Goal: Task Accomplishment & Management: Use online tool/utility

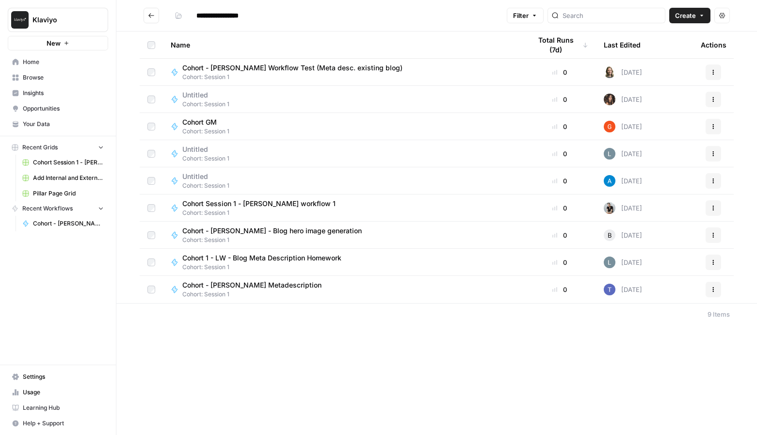
click at [268, 230] on span "Cohort - [PERSON_NAME] - Blog hero image generation" at bounding box center [271, 231] width 179 height 10
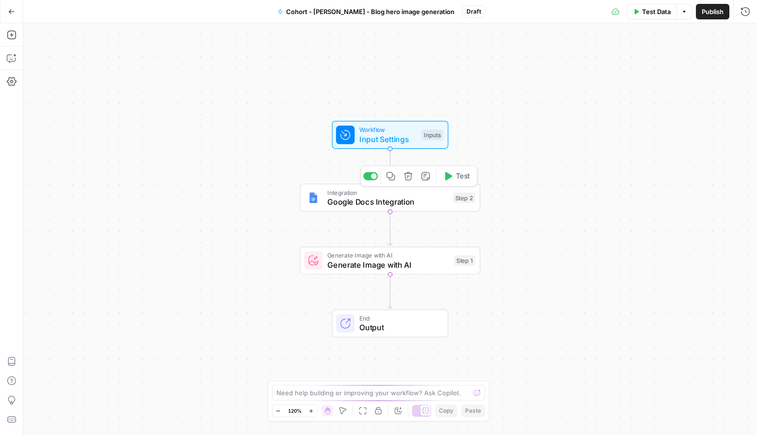
click at [408, 203] on span "Google Docs Integration" at bounding box center [387, 202] width 121 height 12
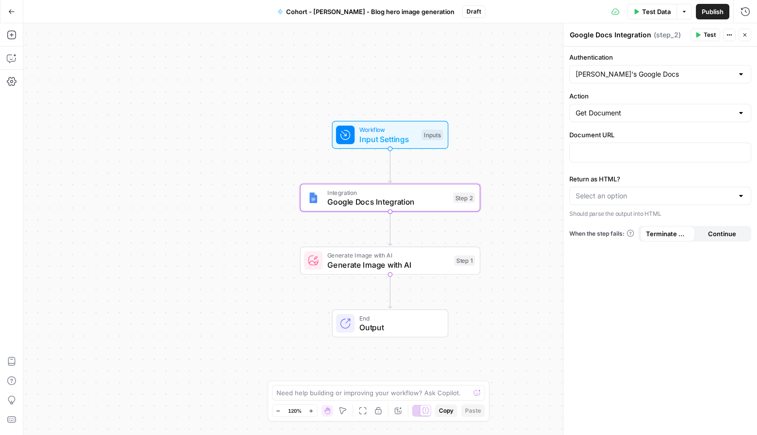
click at [5, 19] on button "Go Back" at bounding box center [11, 11] width 17 height 17
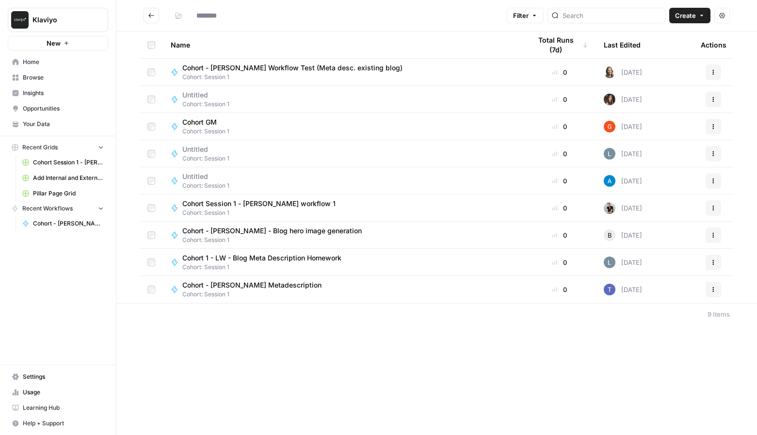
type input "**********"
drag, startPoint x: 602, startPoint y: 367, endPoint x: 602, endPoint y: 336, distance: 30.5
click at [602, 367] on div "**********" at bounding box center [436, 217] width 640 height 435
click at [41, 124] on span "Your Data" at bounding box center [63, 124] width 81 height 9
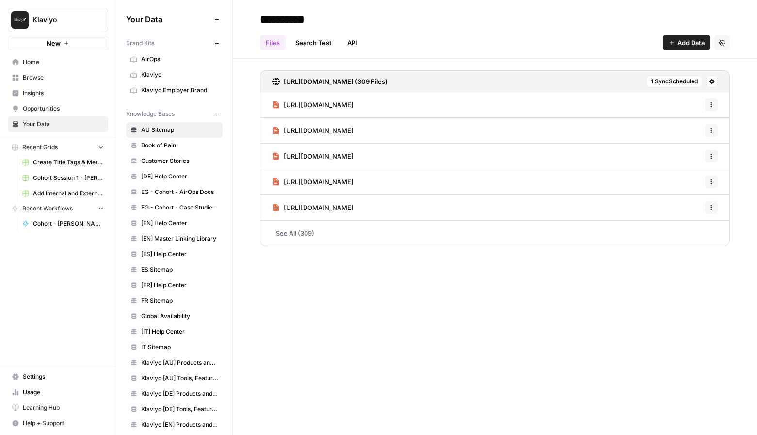
click at [152, 52] on link "AirOps" at bounding box center [174, 59] width 96 height 16
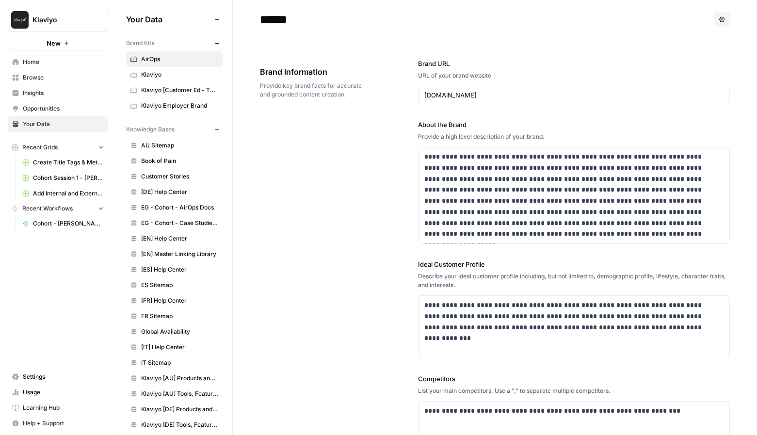
click at [35, 72] on link "Browse" at bounding box center [58, 78] width 100 height 16
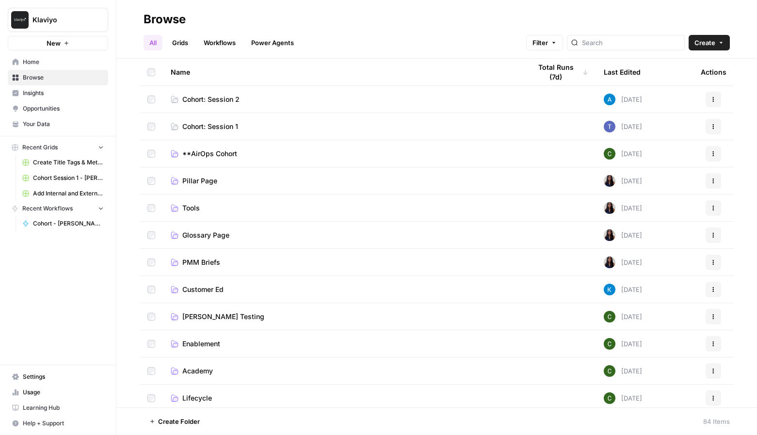
click at [219, 106] on td "Cohort: Session 2" at bounding box center [343, 99] width 360 height 27
click at [220, 100] on span "Cohort: Session 2" at bounding box center [210, 100] width 57 height 10
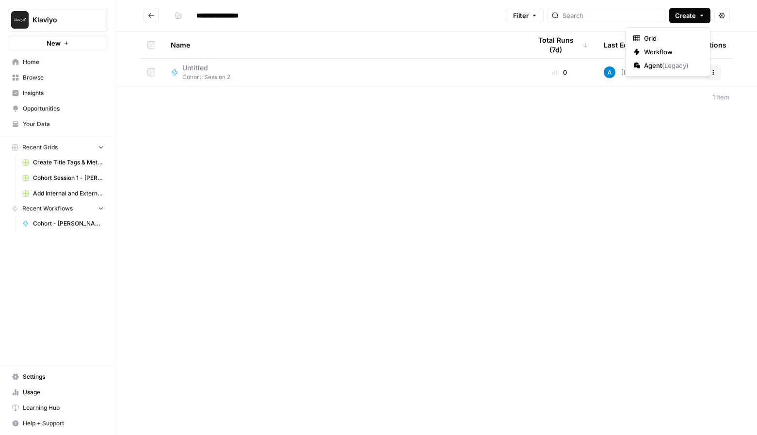
click at [693, 18] on span "Create" at bounding box center [685, 16] width 21 height 10
click at [677, 54] on span "Workflow" at bounding box center [671, 52] width 54 height 10
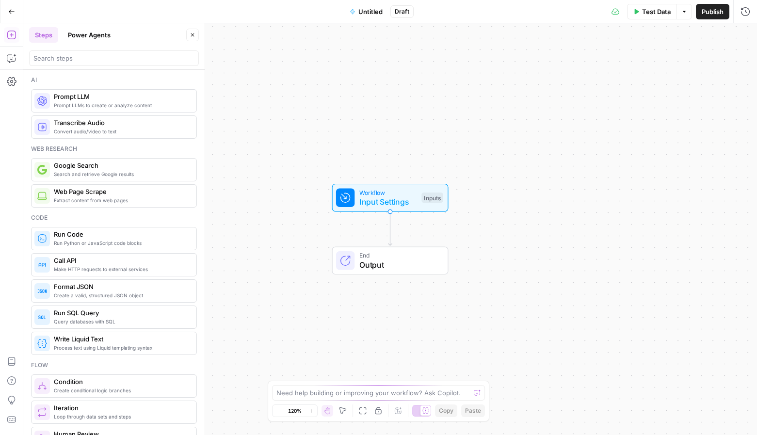
click at [372, 10] on span "Untitled" at bounding box center [370, 12] width 24 height 10
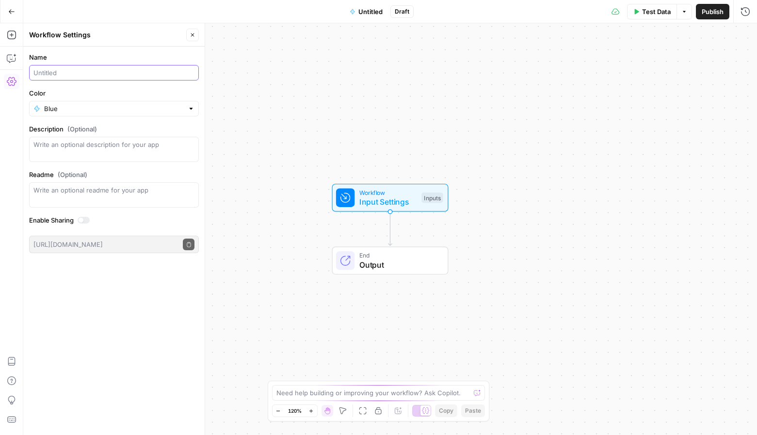
click at [88, 72] on input "Name" at bounding box center [113, 73] width 161 height 10
type input "Cohort - Brand FAQ Generator (Benj)"
click at [176, 111] on input "Color" at bounding box center [114, 109] width 140 height 10
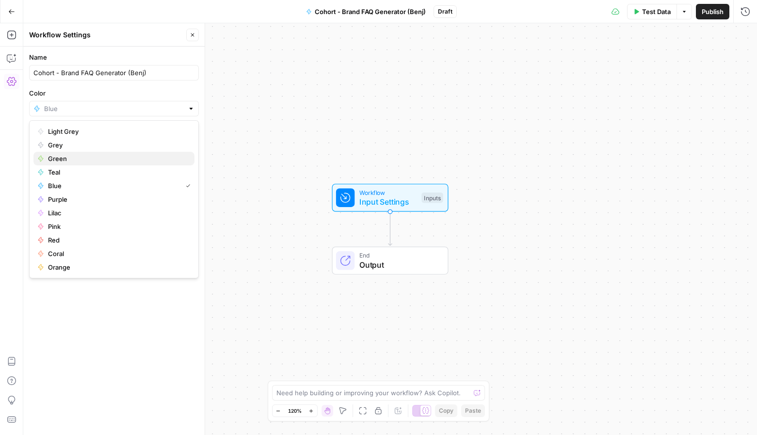
click at [158, 156] on span "Green" at bounding box center [117, 159] width 139 height 10
type input "Green"
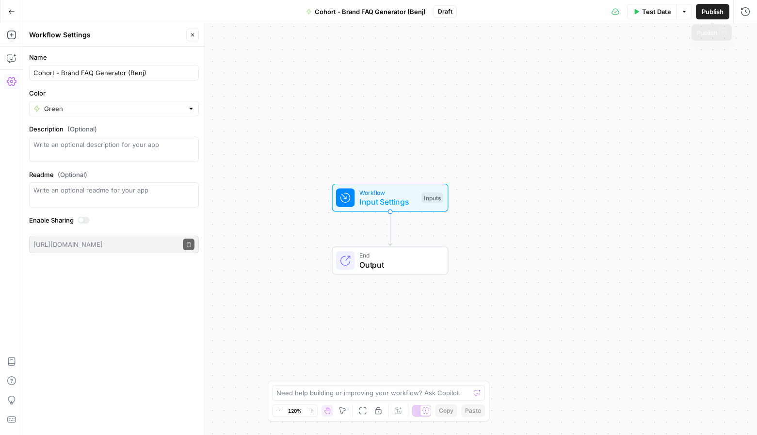
click at [709, 7] on span "Publish" at bounding box center [712, 12] width 22 height 10
click at [539, 260] on div "Workflow Input Settings Inputs End Output" at bounding box center [389, 229] width 733 height 412
click at [370, 208] on div "Workflow Input Settings Inputs Test Step" at bounding box center [391, 197] width 116 height 28
click at [658, 70] on span "Add Field" at bounding box center [648, 66] width 28 height 10
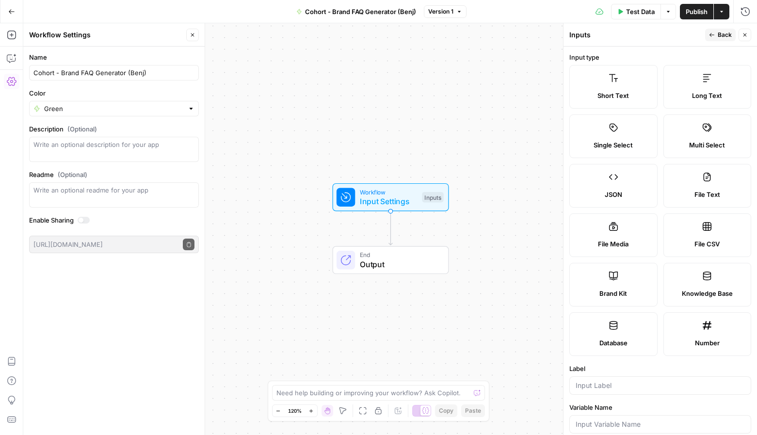
click at [628, 283] on label "Brand Kit" at bounding box center [613, 285] width 88 height 44
type input "Brand Kit"
type input "brand_kit"
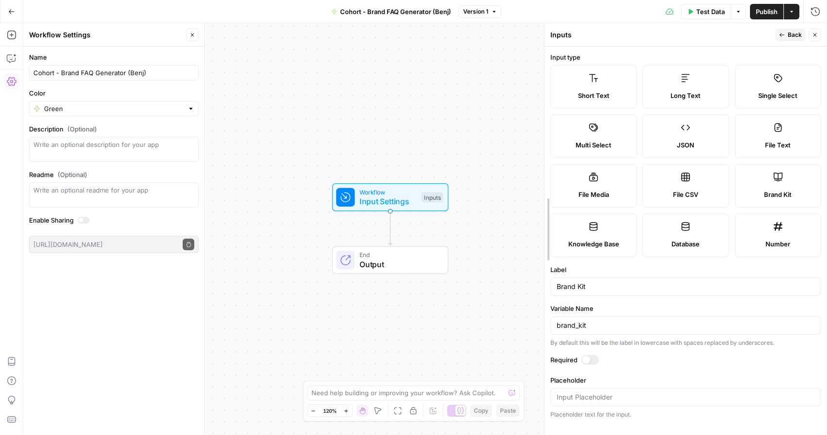
drag, startPoint x: 632, startPoint y: 206, endPoint x: 543, endPoint y: 222, distance: 90.7
click at [543, 222] on div at bounding box center [545, 229] width 10 height 412
click at [588, 364] on div at bounding box center [590, 360] width 17 height 10
click at [756, 32] on button "Back" at bounding box center [791, 35] width 31 height 13
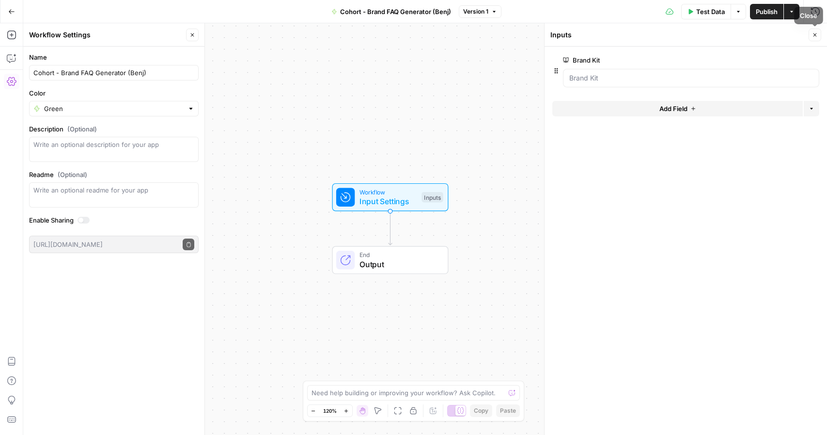
click at [756, 38] on button "Close" at bounding box center [815, 35] width 13 height 13
click at [377, 203] on span "Input Settings" at bounding box center [389, 201] width 58 height 12
click at [756, 31] on button "Close" at bounding box center [815, 35] width 13 height 13
click at [193, 33] on icon "button" at bounding box center [193, 35] width 6 height 6
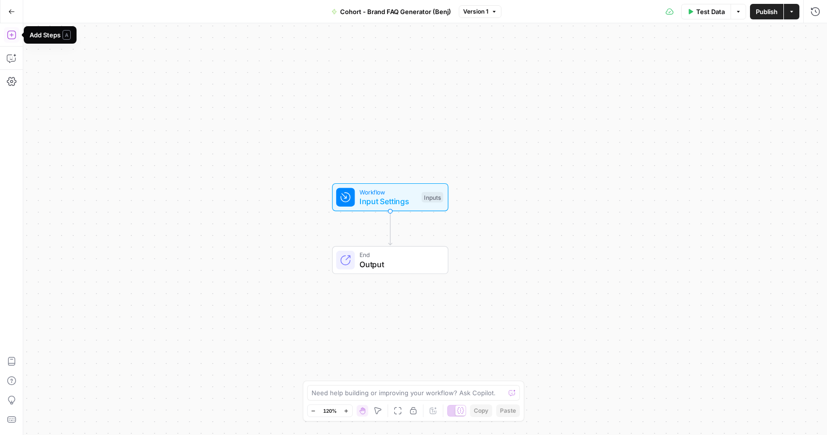
click at [10, 36] on icon "button" at bounding box center [12, 35] width 10 height 10
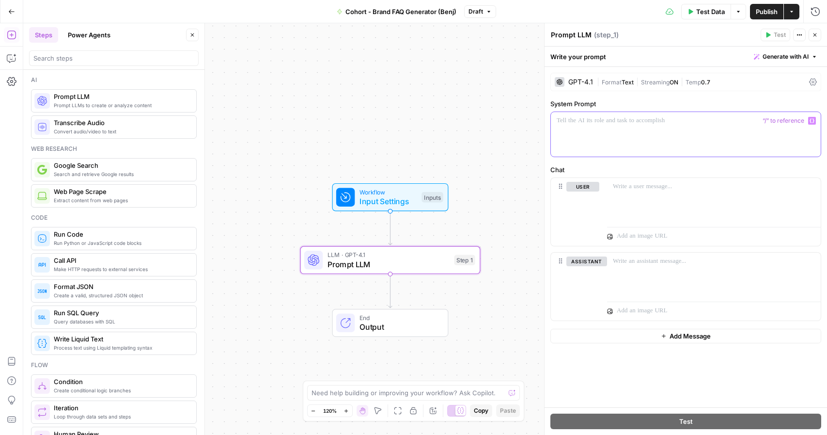
click at [643, 116] on p at bounding box center [686, 121] width 258 height 10
click at [706, 13] on span "Test Data" at bounding box center [711, 12] width 29 height 10
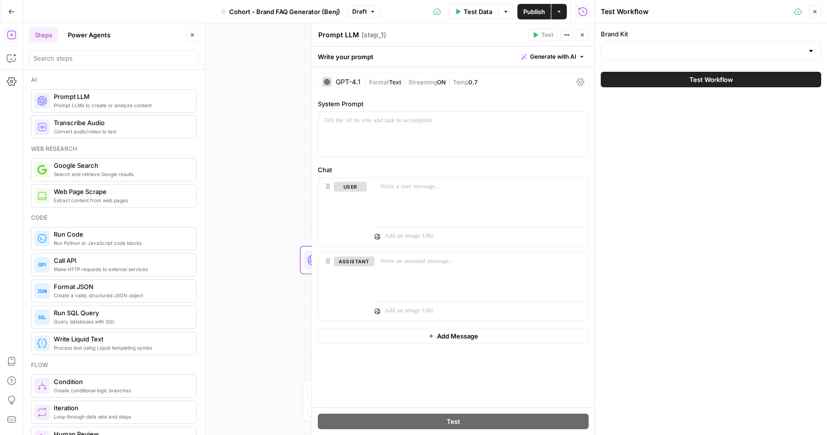
click at [756, 56] on div at bounding box center [711, 51] width 221 height 18
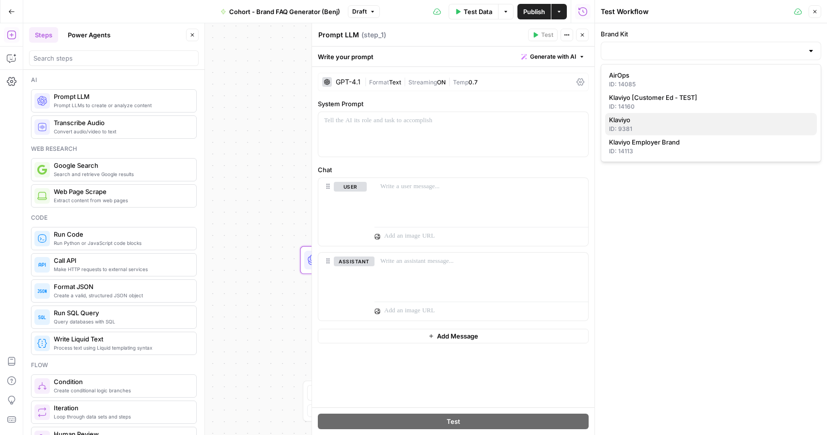
click at [738, 122] on span "Klaviyo" at bounding box center [709, 120] width 200 height 10
type input "Klaviyo"
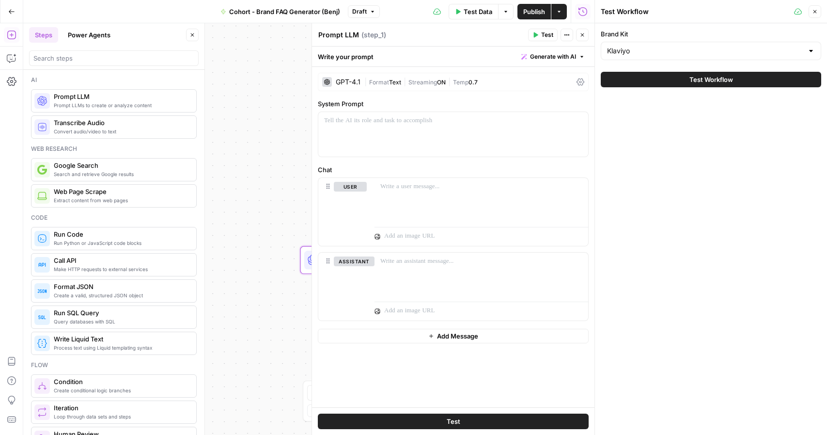
click at [756, 14] on icon "button" at bounding box center [815, 12] width 6 height 6
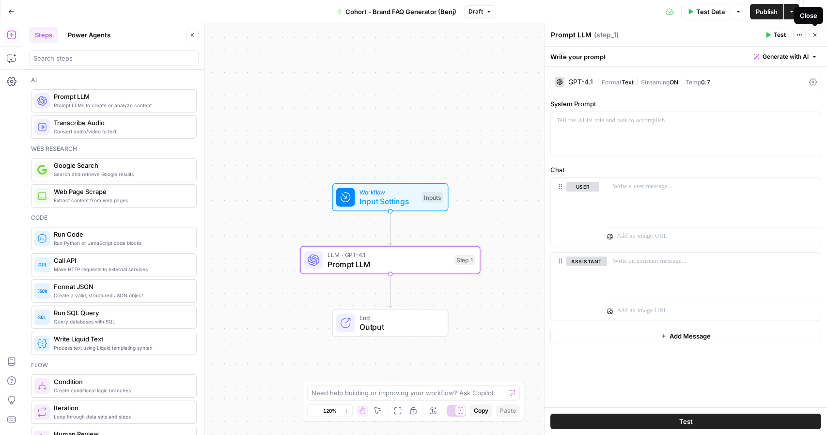
click at [756, 38] on button "Close" at bounding box center [815, 35] width 13 height 13
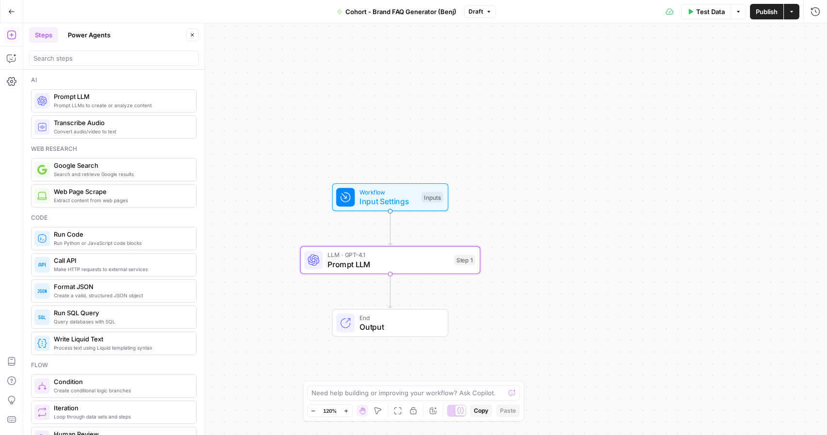
click at [369, 267] on span "Prompt LLM" at bounding box center [389, 264] width 122 height 12
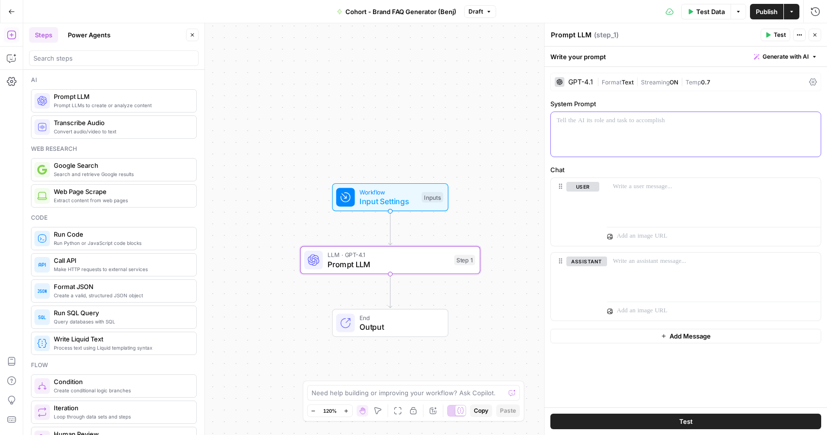
click at [603, 125] on p at bounding box center [686, 121] width 258 height 10
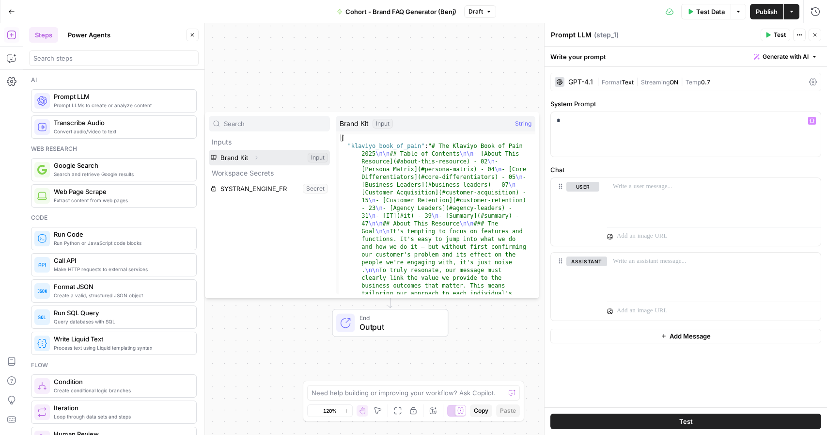
click at [280, 153] on button "Select variable Brand Kit" at bounding box center [269, 158] width 121 height 16
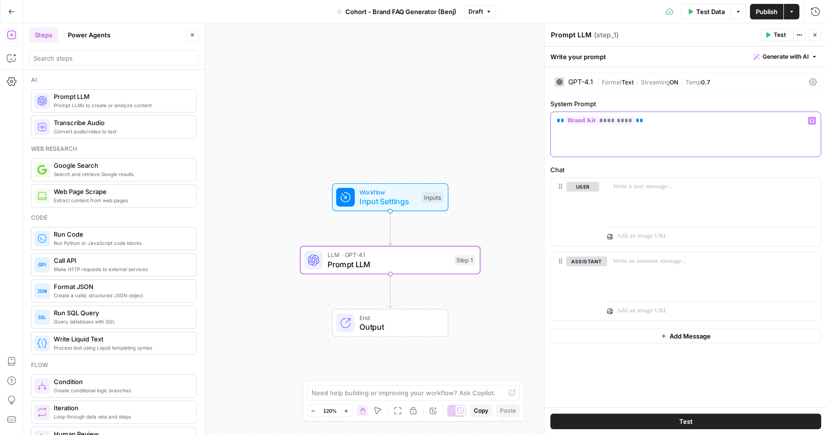
click at [663, 156] on div "** ********* **" at bounding box center [686, 134] width 270 height 45
click at [334, 270] on div "LLM · GPT-4.1 Prompt LLM Step 1 Copy step Delete step Add Note Test" at bounding box center [391, 260] width 180 height 28
click at [190, 34] on icon "button" at bounding box center [193, 35] width 6 height 6
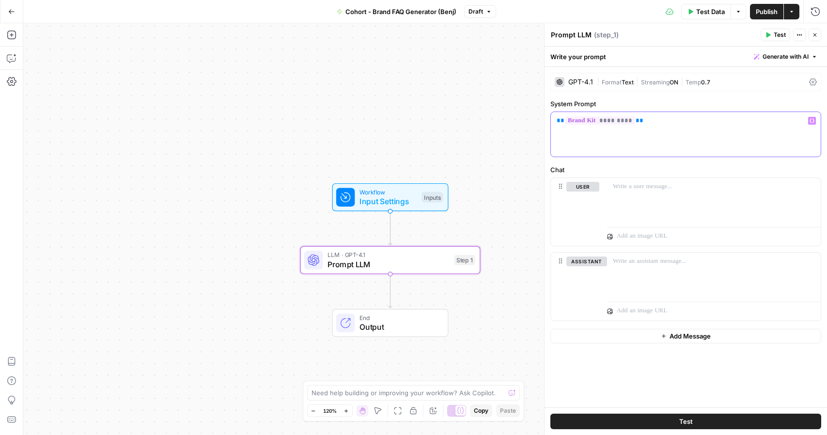
click at [645, 143] on div "** ********* **" at bounding box center [686, 134] width 270 height 45
drag, startPoint x: 665, startPoint y: 126, endPoint x: 546, endPoint y: 111, distance: 120.1
click at [546, 111] on div "Prompt LLM Prompt LLM ( step_1 ) Test Actions Close Write your prompt Generate …" at bounding box center [685, 229] width 283 height 412
drag, startPoint x: 502, startPoint y: 317, endPoint x: 500, endPoint y: 311, distance: 6.0
click at [502, 317] on div "Workflow Input Settings Inputs LLM · GPT-4.1 Prompt LLM Step 1 End Output" at bounding box center [425, 229] width 804 height 412
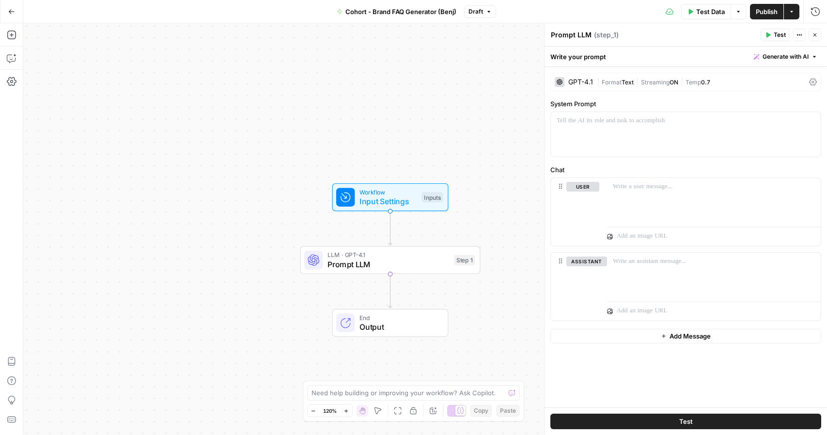
click at [350, 266] on span "Prompt LLM" at bounding box center [389, 264] width 122 height 12
click at [355, 266] on span "Prompt LLM" at bounding box center [389, 264] width 122 height 12
click at [561, 159] on div "GPT-4.1 | Format Text | Streaming ON | Temp 0.7 System Prompt Chat user assista…" at bounding box center [686, 237] width 283 height 340
click at [569, 119] on p at bounding box center [686, 121] width 258 height 10
click at [701, 12] on span "Test Data" at bounding box center [711, 12] width 29 height 10
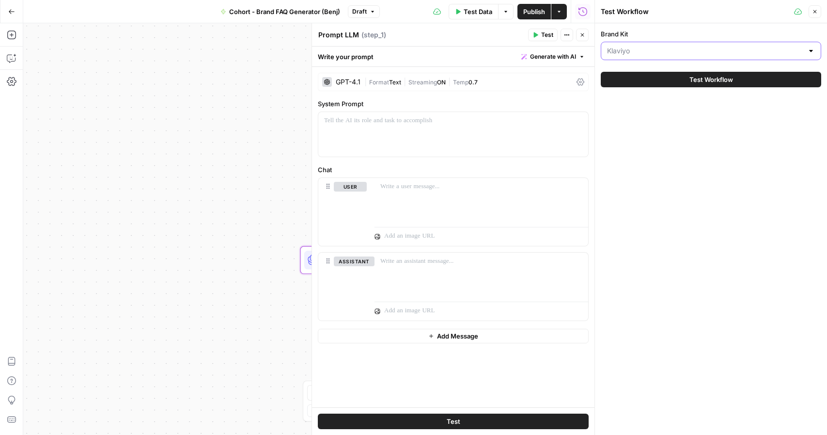
click at [708, 54] on input "Brand Kit" at bounding box center [705, 51] width 196 height 10
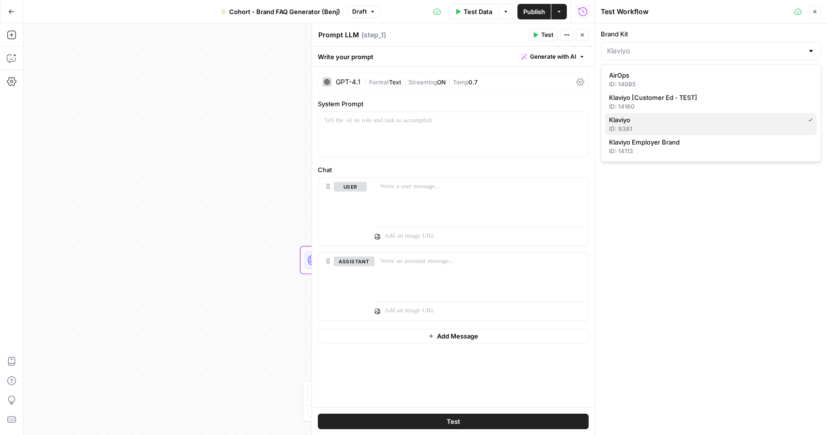
click at [698, 123] on span "Klaviyo" at bounding box center [704, 120] width 191 height 10
type input "Klaviyo"
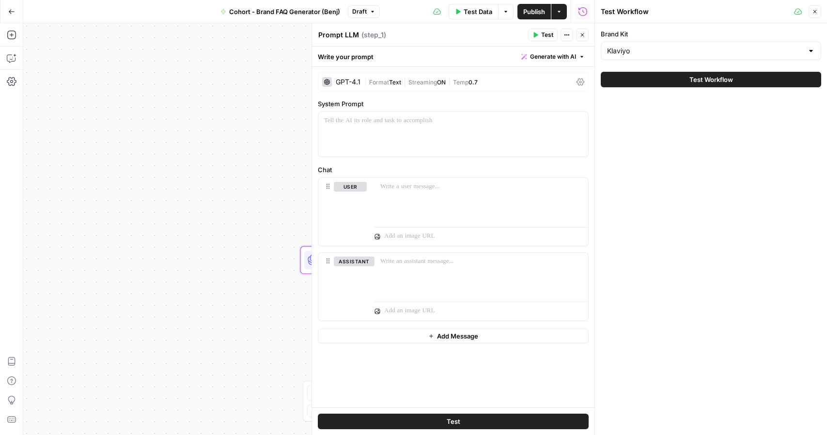
click at [756, 146] on div "Brand Kit Klaviyo Test Workflow" at bounding box center [711, 229] width 232 height 412
click at [756, 13] on icon "button" at bounding box center [815, 12] width 6 height 6
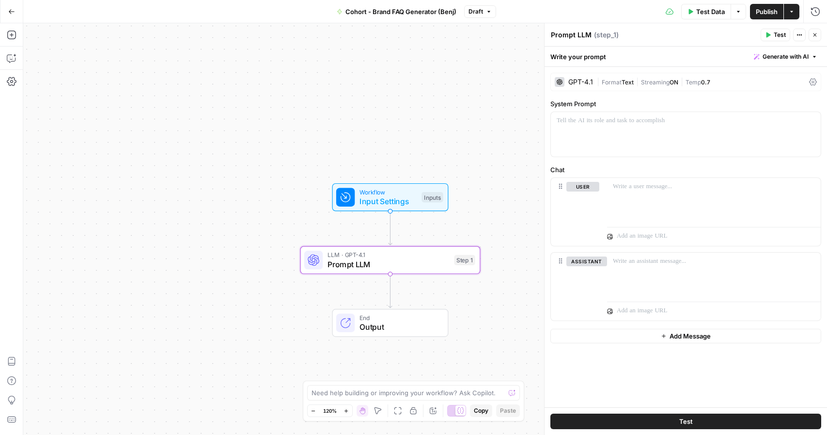
click at [398, 200] on span "Input Settings" at bounding box center [389, 201] width 58 height 12
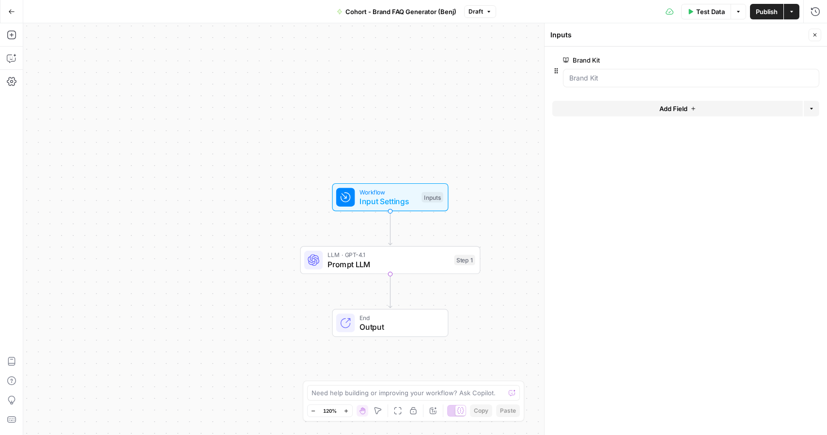
click at [756, 33] on button "Close" at bounding box center [815, 35] width 13 height 13
click at [347, 265] on span "Prompt LLM" at bounding box center [389, 264] width 122 height 12
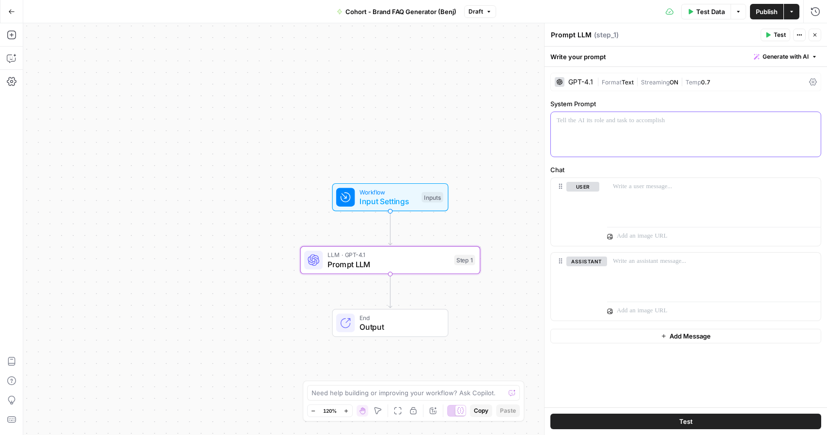
click at [573, 126] on div at bounding box center [686, 134] width 270 height 45
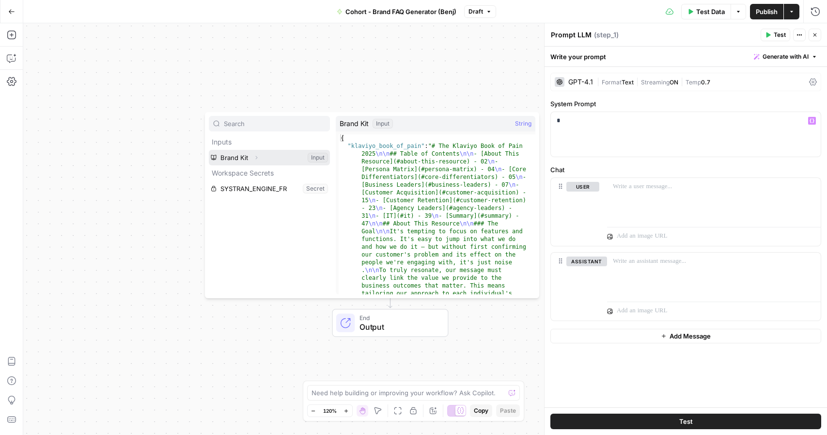
click at [232, 154] on button "Select variable Brand Kit" at bounding box center [269, 158] width 121 height 16
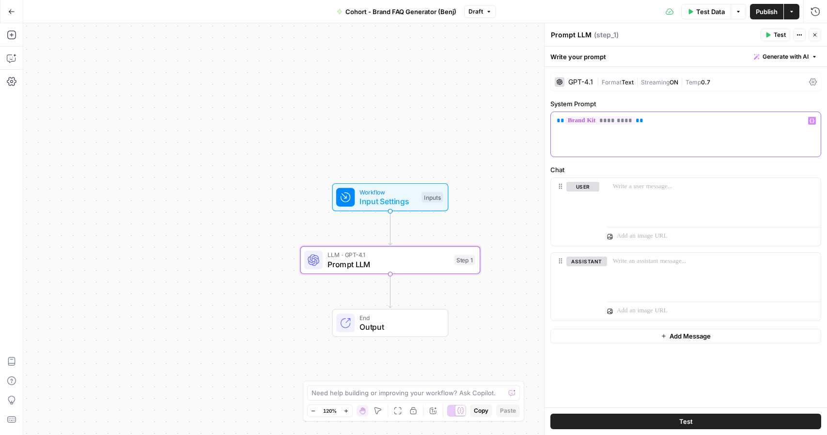
drag, startPoint x: 649, startPoint y: 127, endPoint x: 550, endPoint y: 120, distance: 99.2
click at [550, 120] on div "GPT-4.1 | Format Text | Streaming ON | Temp 0.7 System Prompt ** ********* ** V…" at bounding box center [686, 237] width 283 height 340
click at [631, 118] on p at bounding box center [686, 121] width 258 height 10
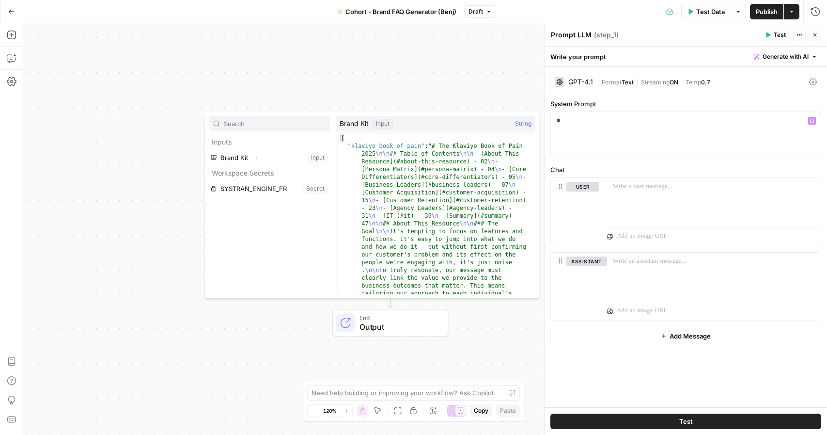
click at [229, 139] on p "Inputs" at bounding box center [269, 142] width 121 height 16
click at [396, 123] on div "Brand Kit Input String" at bounding box center [436, 124] width 200 height 16
click at [388, 123] on div "Input" at bounding box center [383, 124] width 20 height 10
click at [257, 159] on icon "button" at bounding box center [257, 158] width 6 height 6
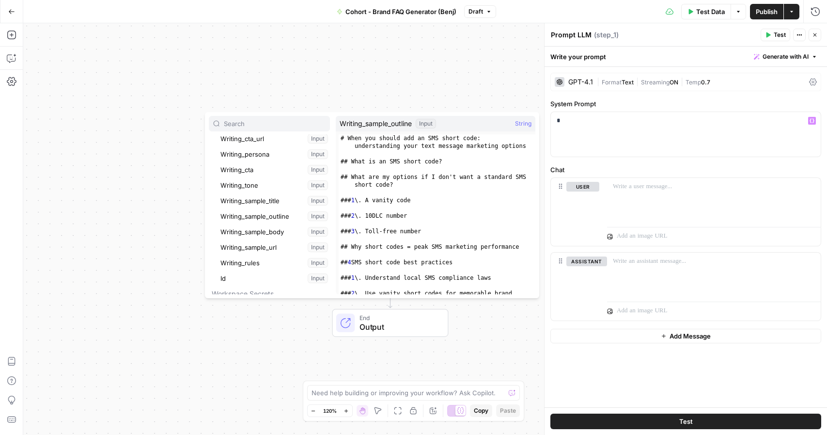
scroll to position [164, 0]
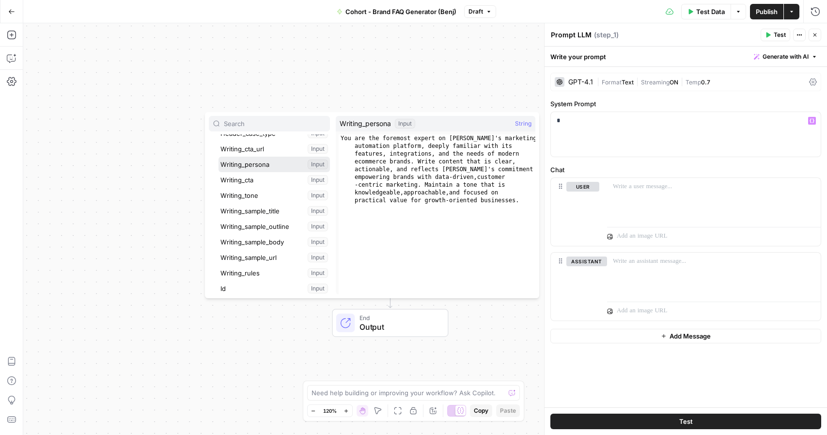
click at [252, 159] on button "Select variable Writing_persona" at bounding box center [274, 165] width 111 height 16
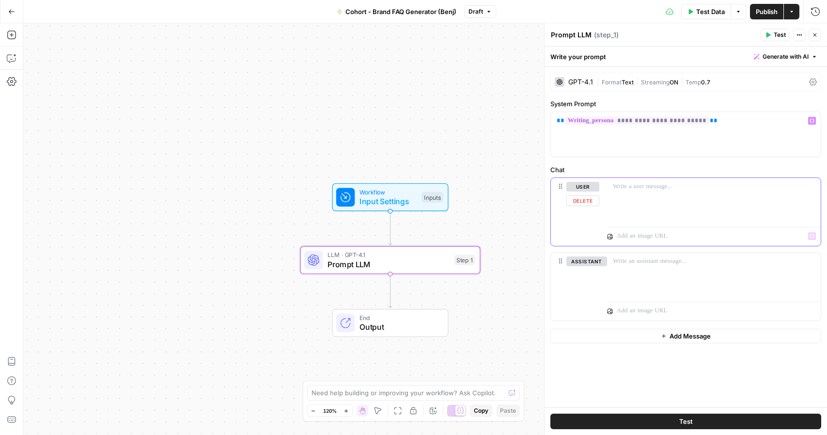
click at [684, 206] on div at bounding box center [714, 200] width 214 height 45
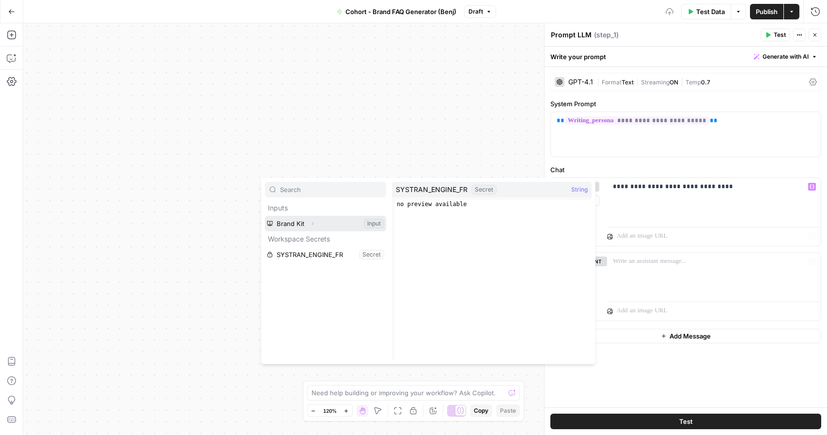
click at [289, 222] on button "Select variable Brand Kit" at bounding box center [325, 224] width 121 height 16
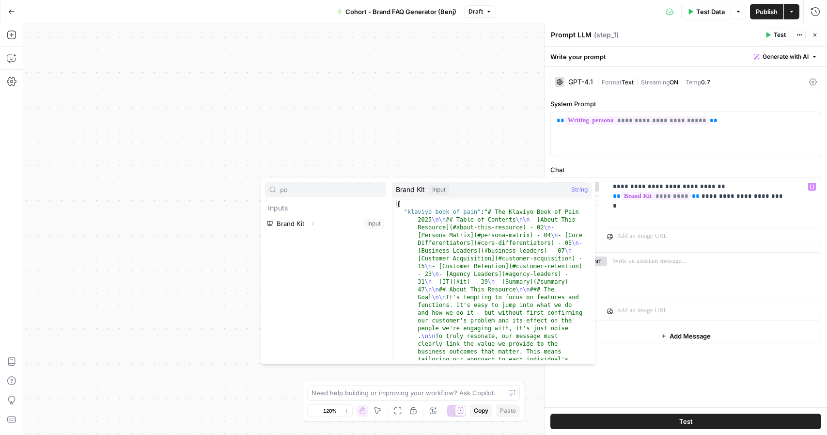
type input "pov"
click at [309, 187] on input "pov" at bounding box center [331, 190] width 102 height 10
click at [311, 223] on icon "button" at bounding box center [313, 224] width 6 height 6
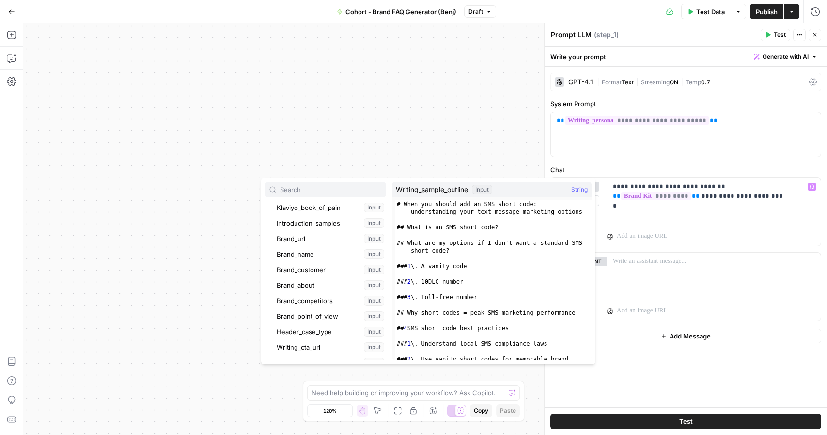
scroll to position [0, 0]
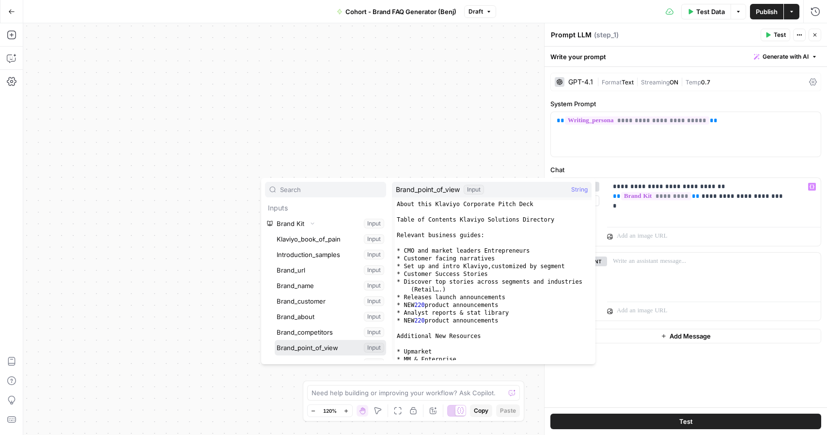
click at [336, 348] on button "Select variable Brand_point_of_view" at bounding box center [330, 348] width 111 height 16
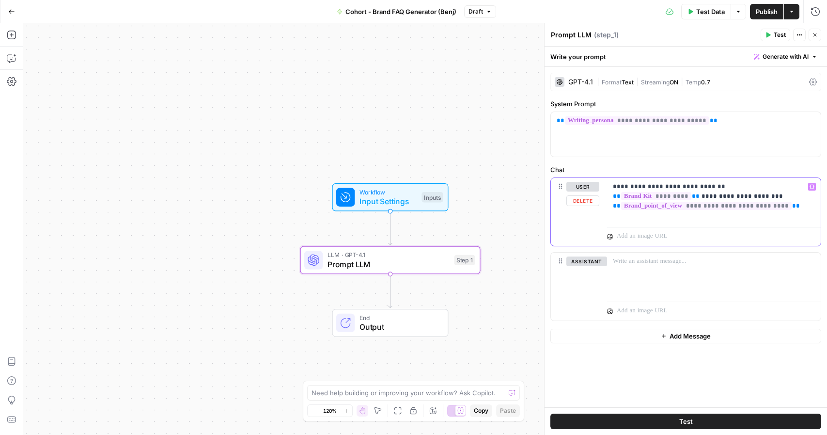
click at [608, 211] on div "**********" at bounding box center [714, 200] width 214 height 45
click at [612, 206] on div "**********" at bounding box center [714, 200] width 214 height 45
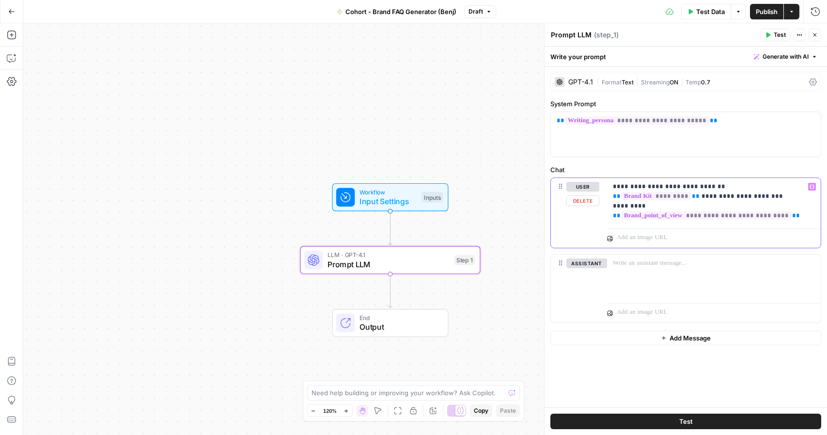
click at [756, 212] on p "**********" at bounding box center [714, 201] width 202 height 39
click at [646, 206] on p "**********" at bounding box center [714, 206] width 202 height 48
click at [666, 231] on div "**********" at bounding box center [714, 206] width 214 height 56
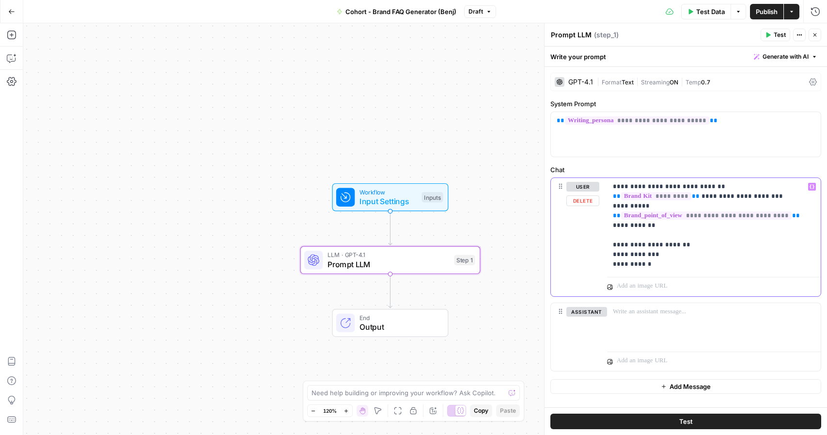
click at [668, 227] on p "**********" at bounding box center [714, 225] width 202 height 87
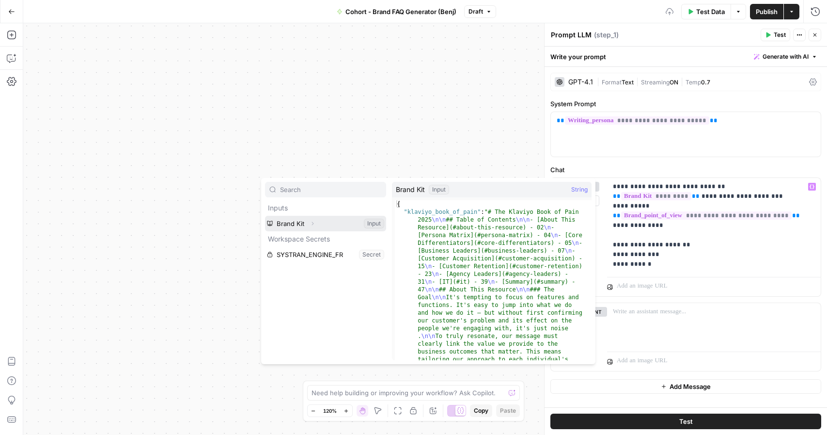
click at [302, 225] on button "Select variable Brand Kit" at bounding box center [325, 224] width 121 height 16
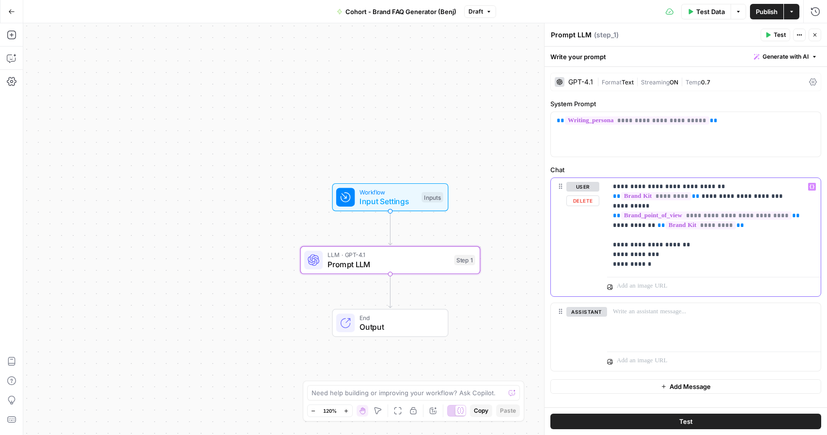
drag, startPoint x: 740, startPoint y: 226, endPoint x: 653, endPoint y: 227, distance: 86.3
click at [653, 227] on p "**********" at bounding box center [714, 225] width 202 height 87
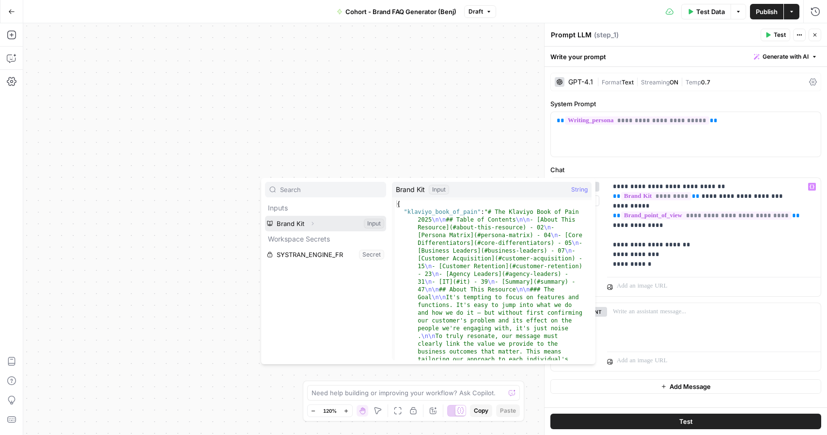
click at [313, 223] on icon "button" at bounding box center [313, 223] width 2 height 3
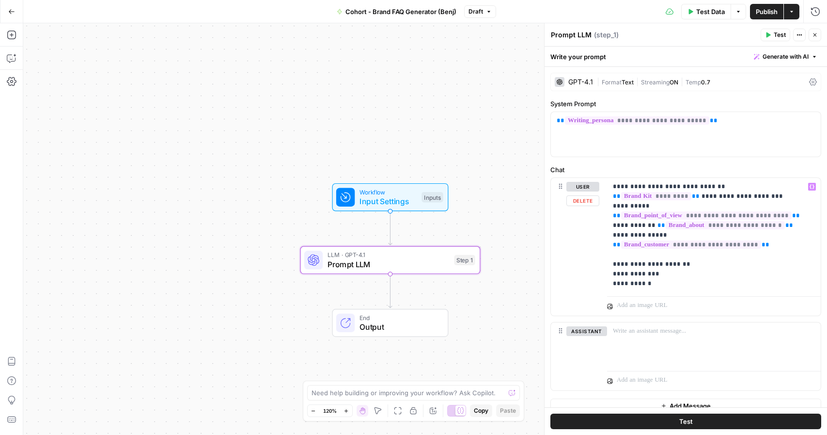
click at [695, 196] on p "**********" at bounding box center [710, 235] width 195 height 107
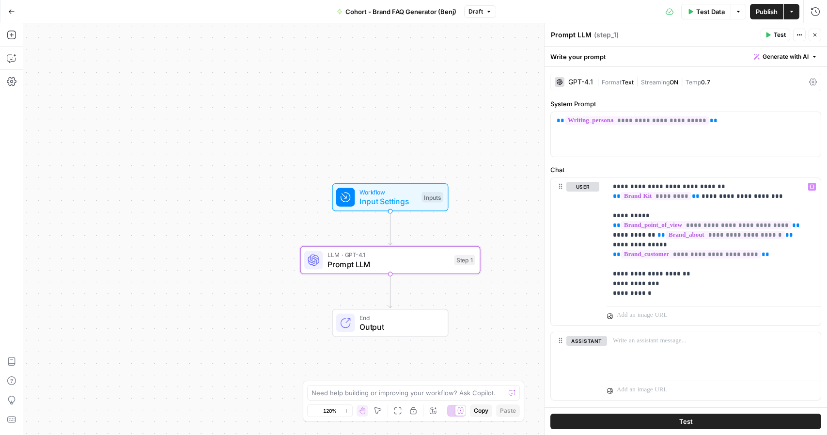
click at [772, 34] on button "Test" at bounding box center [776, 35] width 30 height 13
